Goal: Task Accomplishment & Management: Manage account settings

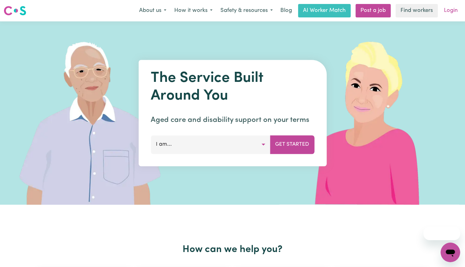
click at [459, 5] on link "Login" at bounding box center [450, 10] width 21 height 13
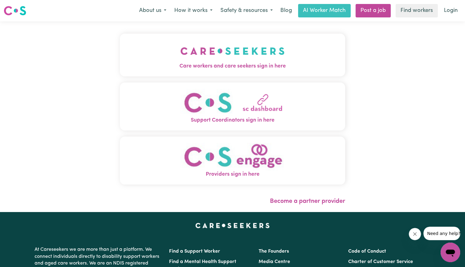
click at [235, 50] on img "Care workers and care seekers sign in here" at bounding box center [232, 51] width 104 height 23
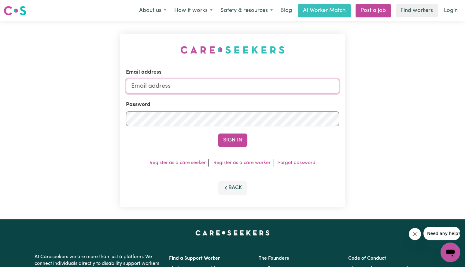
click at [231, 89] on input "Email address" at bounding box center [232, 86] width 213 height 15
type input "[EMAIL_ADDRESS][DOMAIN_NAME]"
click at [218, 133] on button "Sign In" at bounding box center [232, 139] width 29 height 13
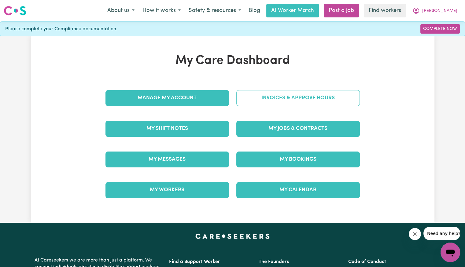
click at [271, 95] on link "Invoices & Approve Hours" at bounding box center [297, 98] width 123 height 16
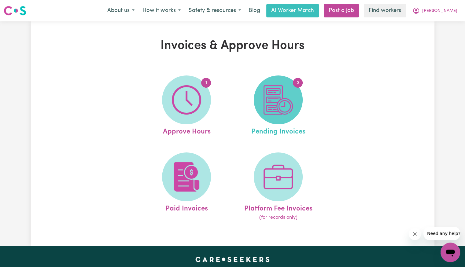
click at [269, 106] on img at bounding box center [277, 99] width 29 height 29
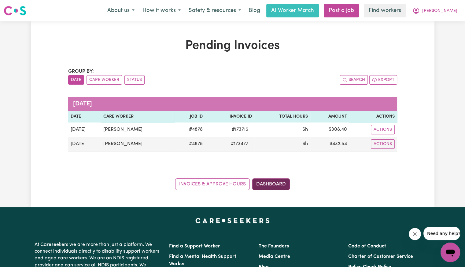
click at [268, 189] on link "Dashboard" at bounding box center [271, 184] width 38 height 12
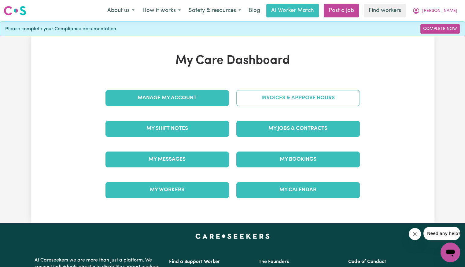
click at [286, 100] on link "Invoices & Approve Hours" at bounding box center [297, 98] width 123 height 16
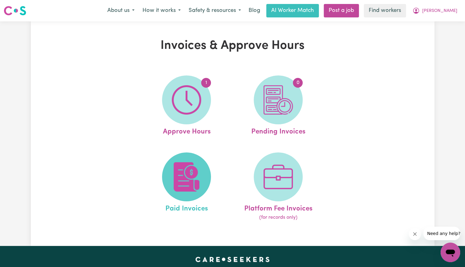
click at [200, 184] on img at bounding box center [186, 176] width 29 height 29
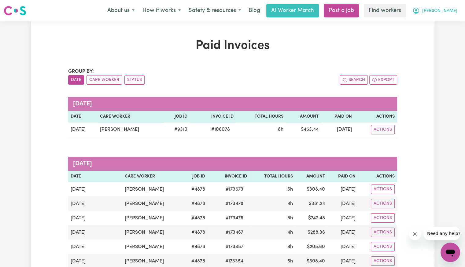
click at [448, 16] on button "[PERSON_NAME]" at bounding box center [434, 10] width 53 height 13
click at [435, 38] on link "Logout" at bounding box center [436, 35] width 48 height 12
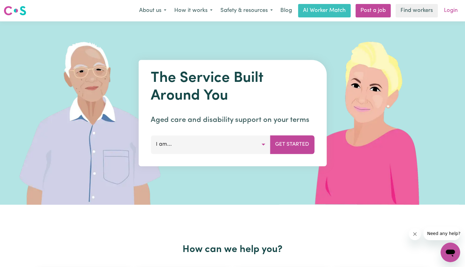
click at [452, 14] on link "Login" at bounding box center [450, 10] width 21 height 13
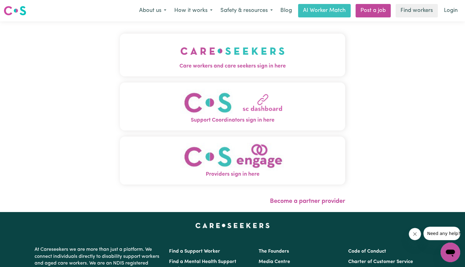
drag, startPoint x: 251, startPoint y: 60, endPoint x: 248, endPoint y: 62, distance: 3.7
click at [251, 60] on button "Care workers and care seekers sign in here" at bounding box center [232, 55] width 225 height 43
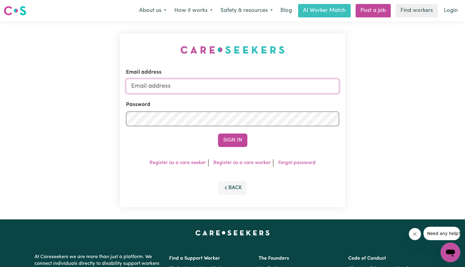
click at [225, 80] on input "Email address" at bounding box center [232, 86] width 213 height 15
drag, startPoint x: 163, startPoint y: 85, endPoint x: 335, endPoint y: 88, distance: 172.0
click at [335, 88] on input "[EMAIL_ADDRESS][DOMAIN_NAME]" at bounding box center [232, 86] width 213 height 15
type input "[EMAIL_ADDRESS][DOMAIN_NAME]"
click at [218, 133] on button "Sign In" at bounding box center [232, 139] width 29 height 13
